Goal: Information Seeking & Learning: Find specific fact

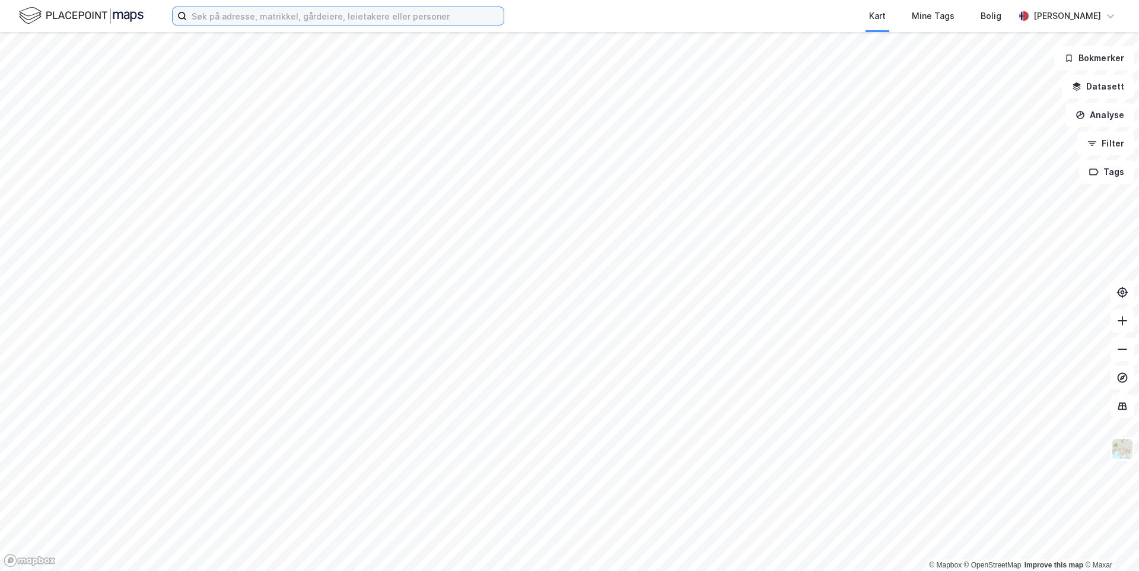
click at [415, 16] on input at bounding box center [345, 16] width 317 height 18
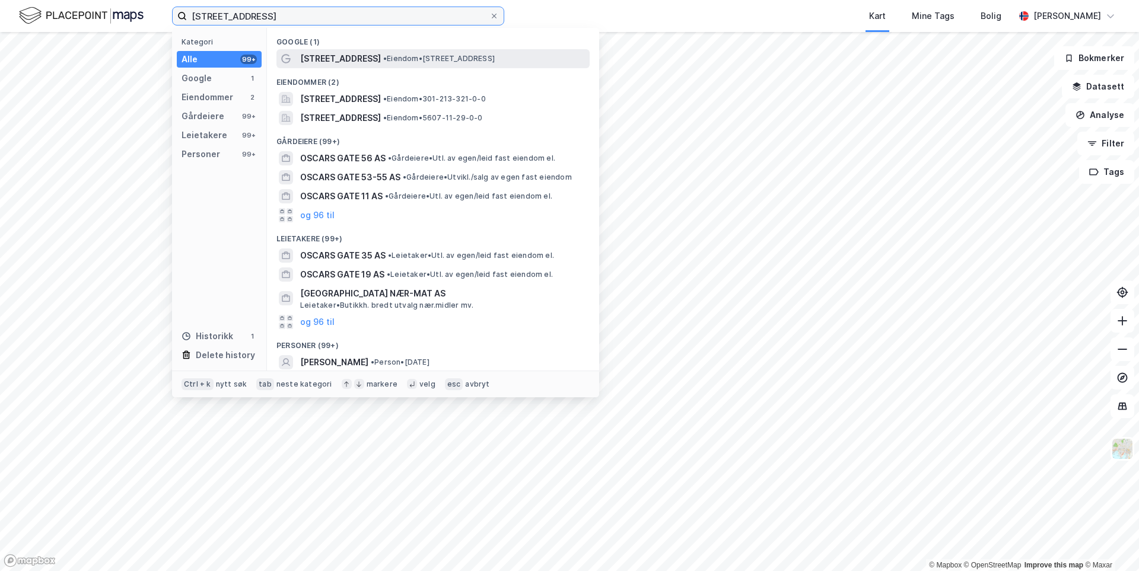
type input "[STREET_ADDRESS]"
click at [434, 65] on div "[STREET_ADDRESS] • Eiendom • [STREET_ADDRESS]" at bounding box center [443, 59] width 287 height 14
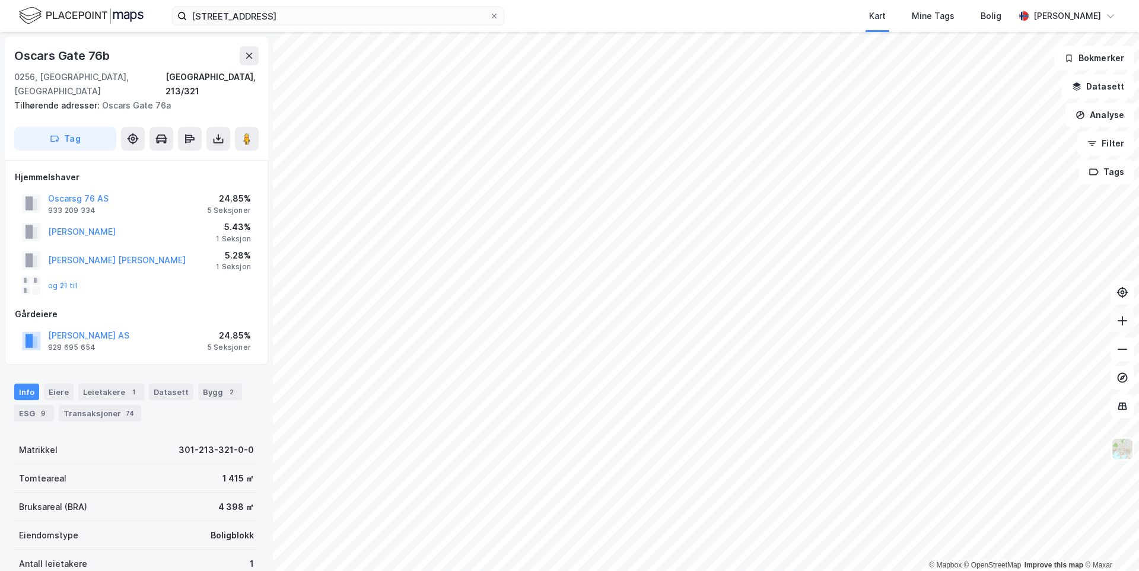
click at [1121, 324] on icon at bounding box center [1123, 321] width 12 height 12
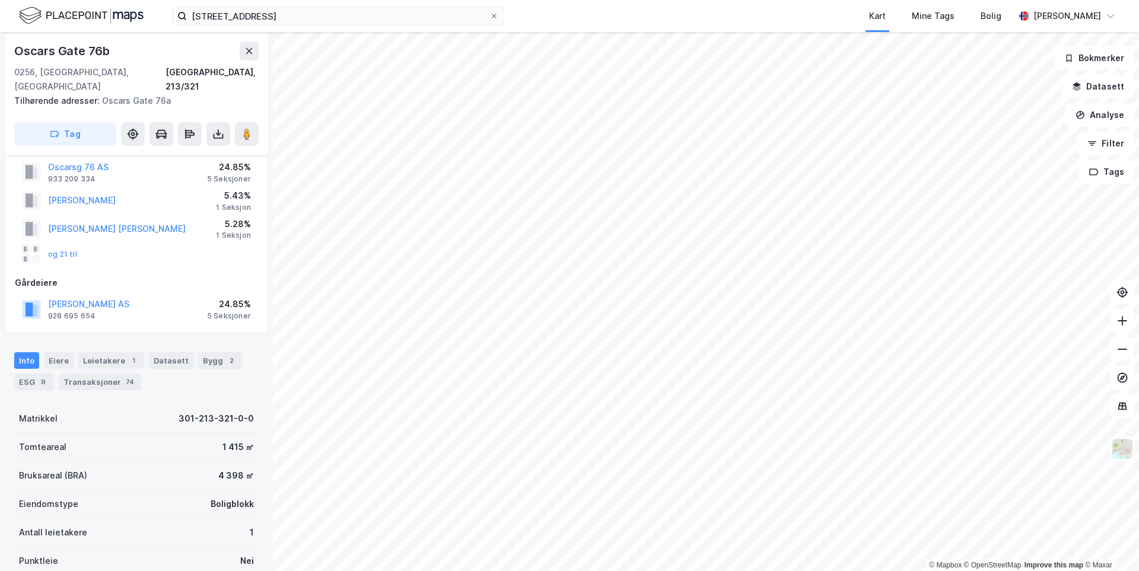
scroll to position [119, 0]
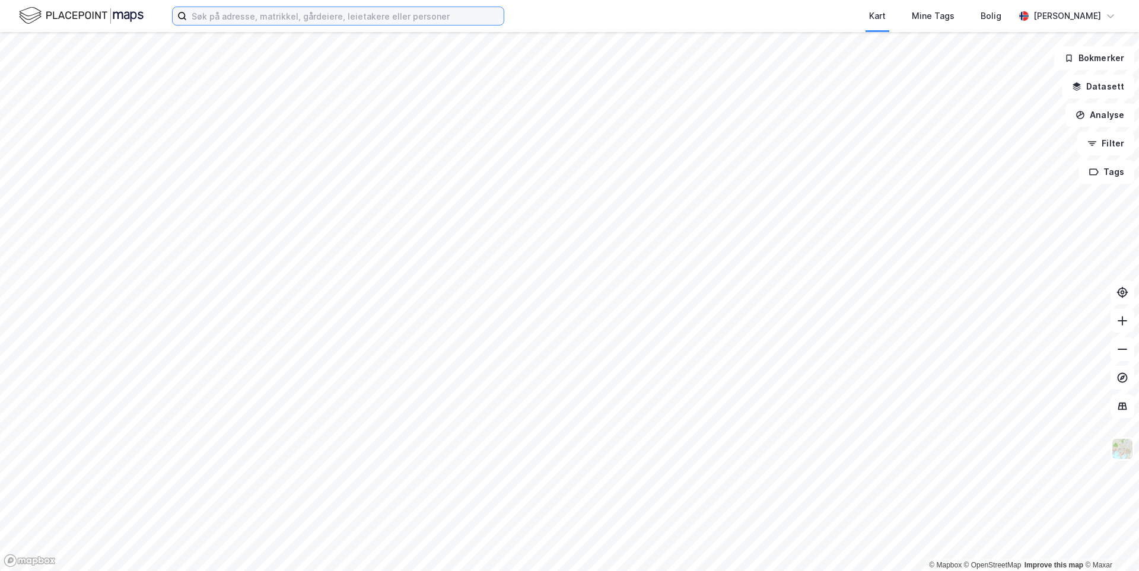
click at [428, 12] on input at bounding box center [345, 16] width 317 height 18
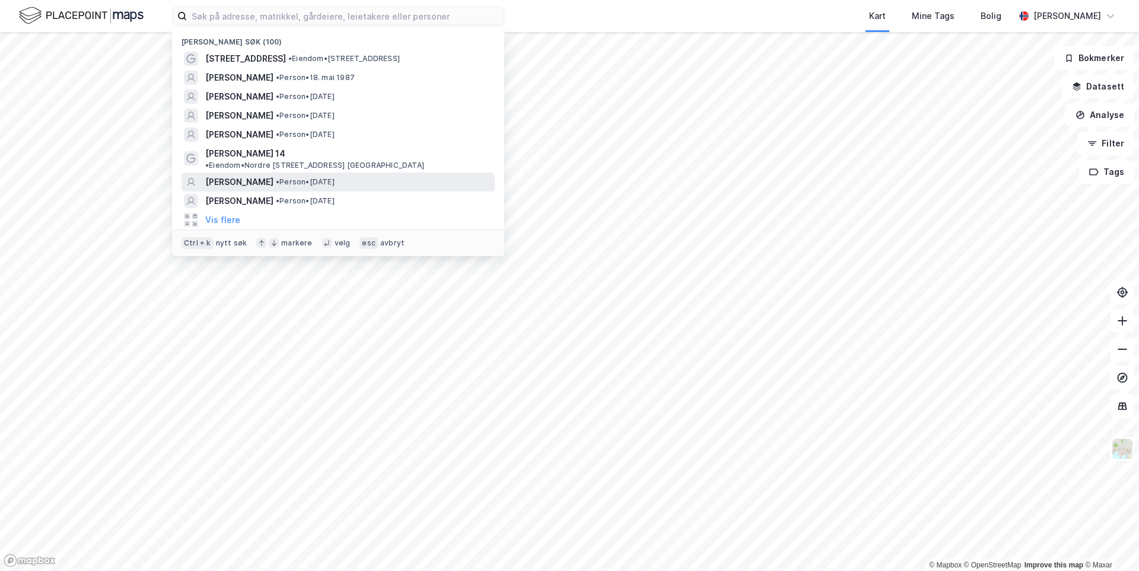
click at [261, 175] on span "[PERSON_NAME] [PERSON_NAME]" at bounding box center [239, 182] width 68 height 14
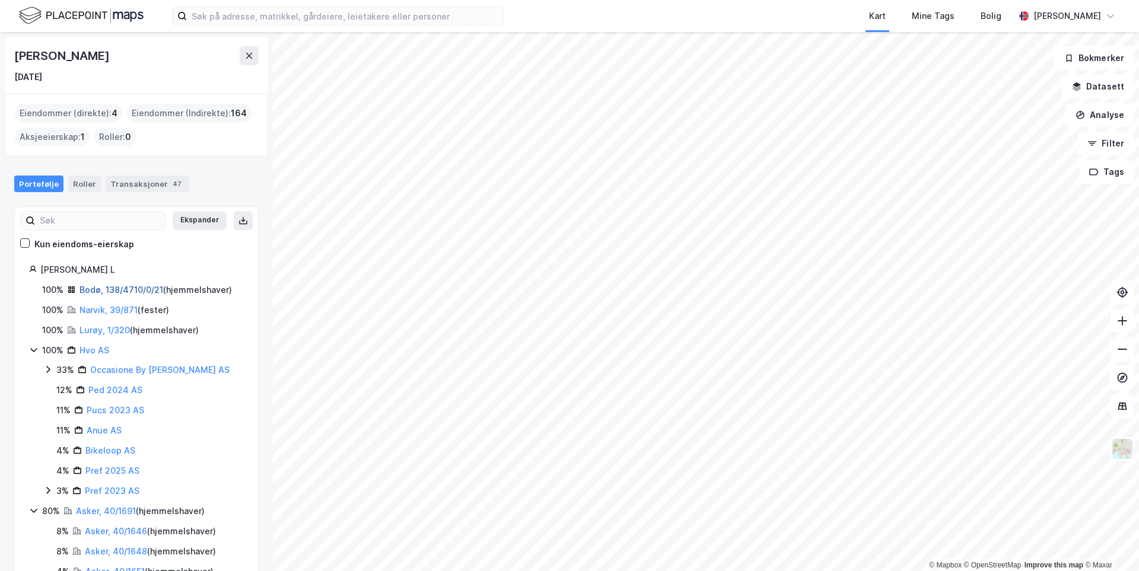
click at [97, 290] on link "Bodø, 138/4710/0/21" at bounding box center [122, 290] width 84 height 10
